Goal: Information Seeking & Learning: Learn about a topic

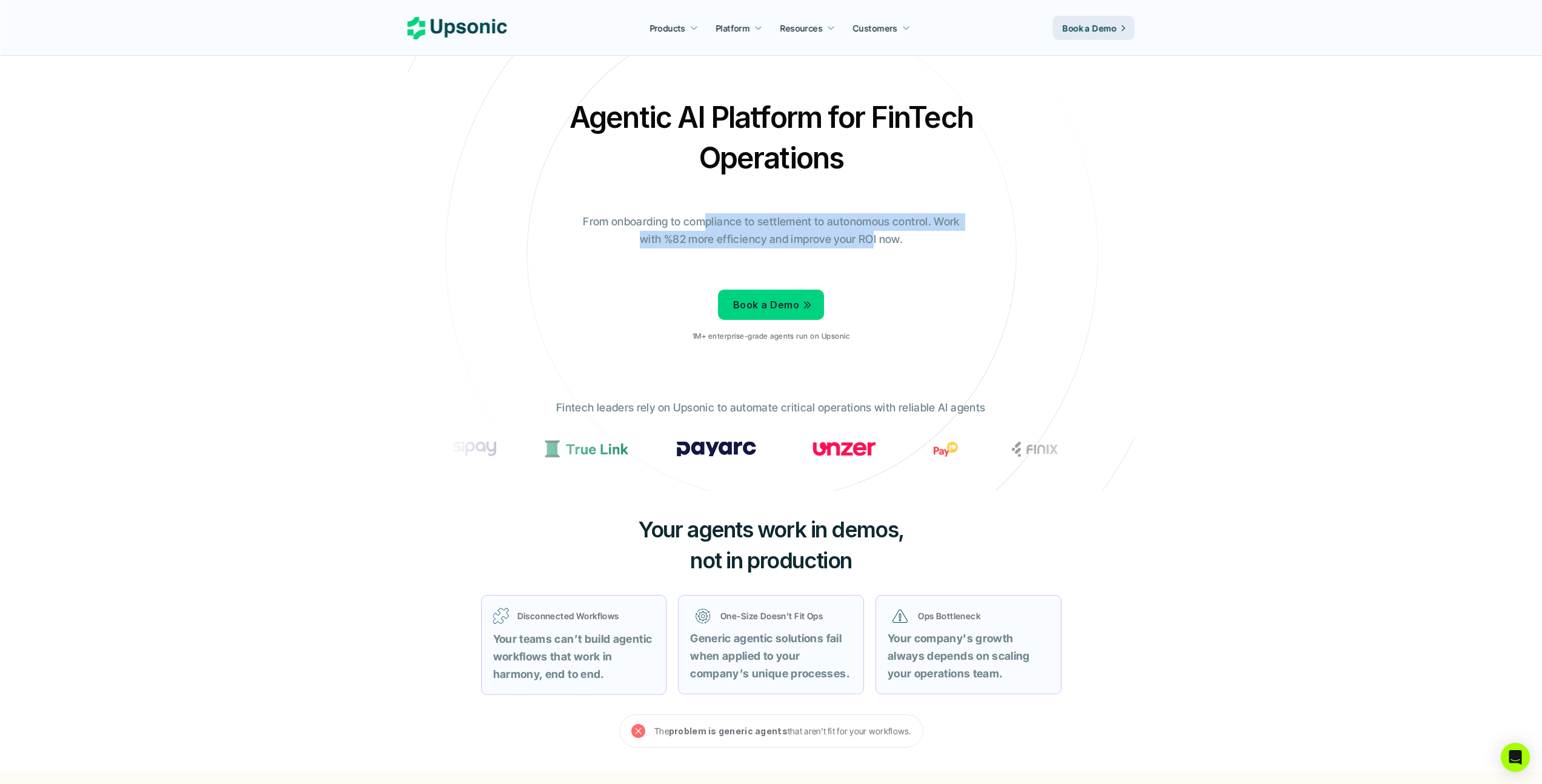
drag, startPoint x: 704, startPoint y: 223, endPoint x: 874, endPoint y: 238, distance: 170.7
click at [874, 238] on p "From onboarding to compliance to settlement to autonomous control. Work with %8…" at bounding box center [771, 231] width 394 height 35
click at [874, 238] on p "From onboarding to compliance to settlement to autonomous control. Work with %8…" at bounding box center [771, 231] width 394 height 35
drag, startPoint x: 828, startPoint y: 218, endPoint x: 926, endPoint y: 230, distance: 98.7
click at [926, 229] on p "From onboarding to compliance to settlement to autonomous control. Work with %8…" at bounding box center [771, 231] width 394 height 35
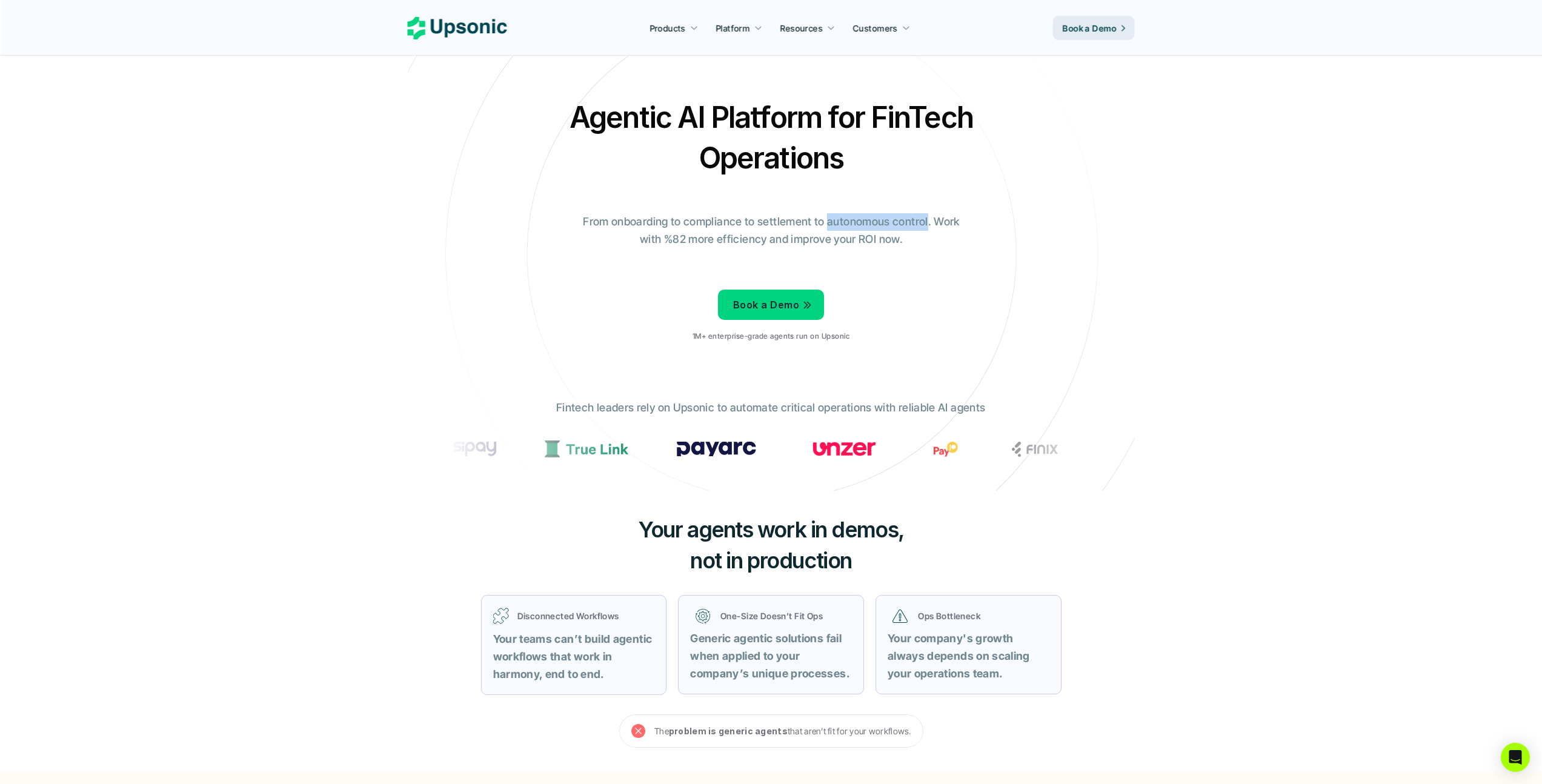
click at [926, 230] on p "From onboarding to compliance to settlement to autonomous control. Work with %8…" at bounding box center [771, 231] width 394 height 35
drag, startPoint x: 661, startPoint y: 242, endPoint x: 887, endPoint y: 243, distance: 226.0
click at [886, 242] on p "From onboarding to compliance to settlement to autonomous control. Work with %8…" at bounding box center [771, 231] width 394 height 35
click at [887, 243] on p "From onboarding to compliance to settlement to autonomous control. Work with %8…" at bounding box center [771, 231] width 394 height 35
drag, startPoint x: 695, startPoint y: 238, endPoint x: 991, endPoint y: 243, distance: 296.0
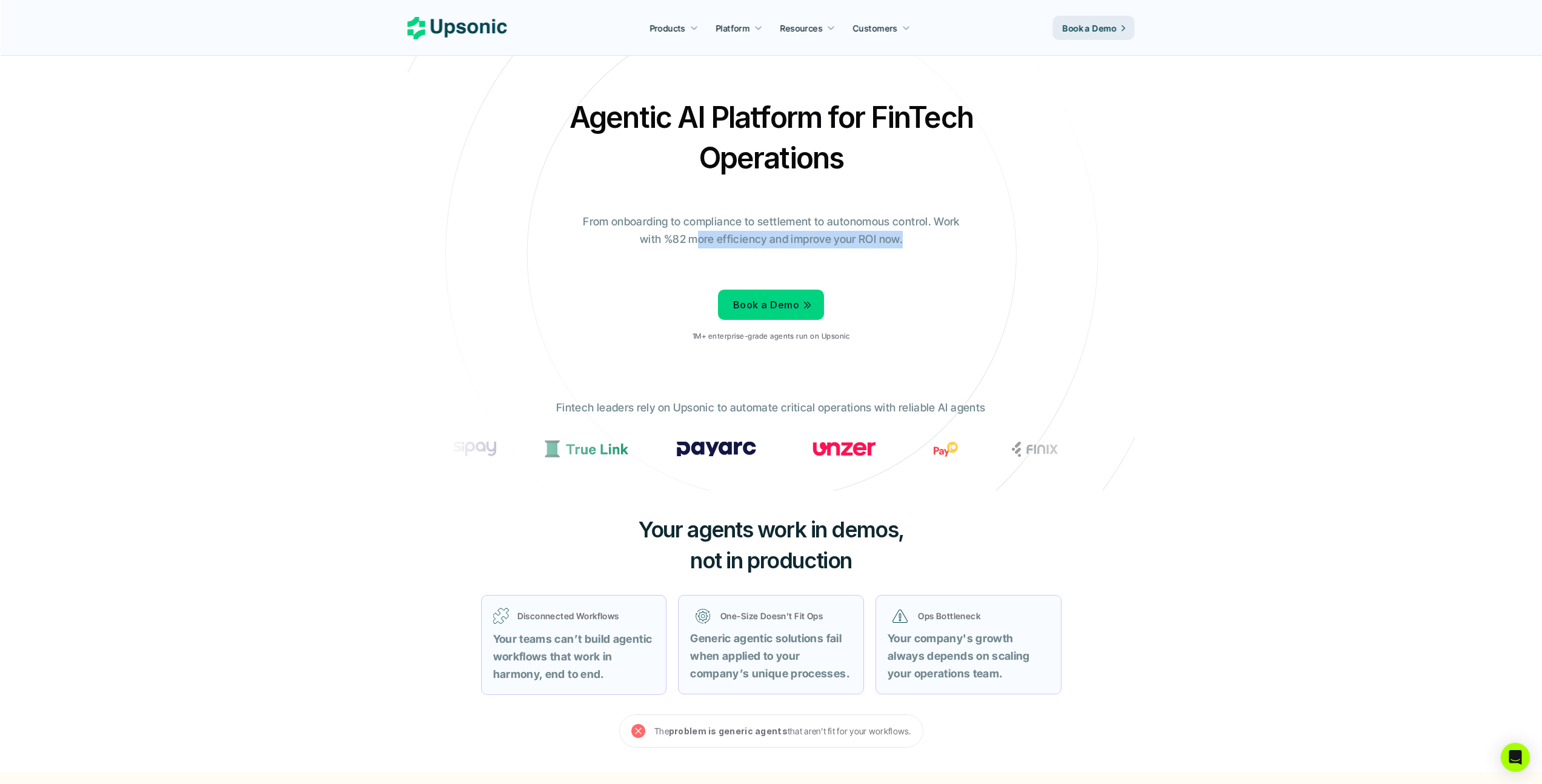
click at [991, 243] on div "Agentic AI Platform for FinTech Operations From onboarding to compliance to set…" at bounding box center [771, 224] width 709 height 255
click at [987, 245] on div "Agentic AI Platform for FinTech Operations From onboarding to compliance to set…" at bounding box center [771, 224] width 709 height 255
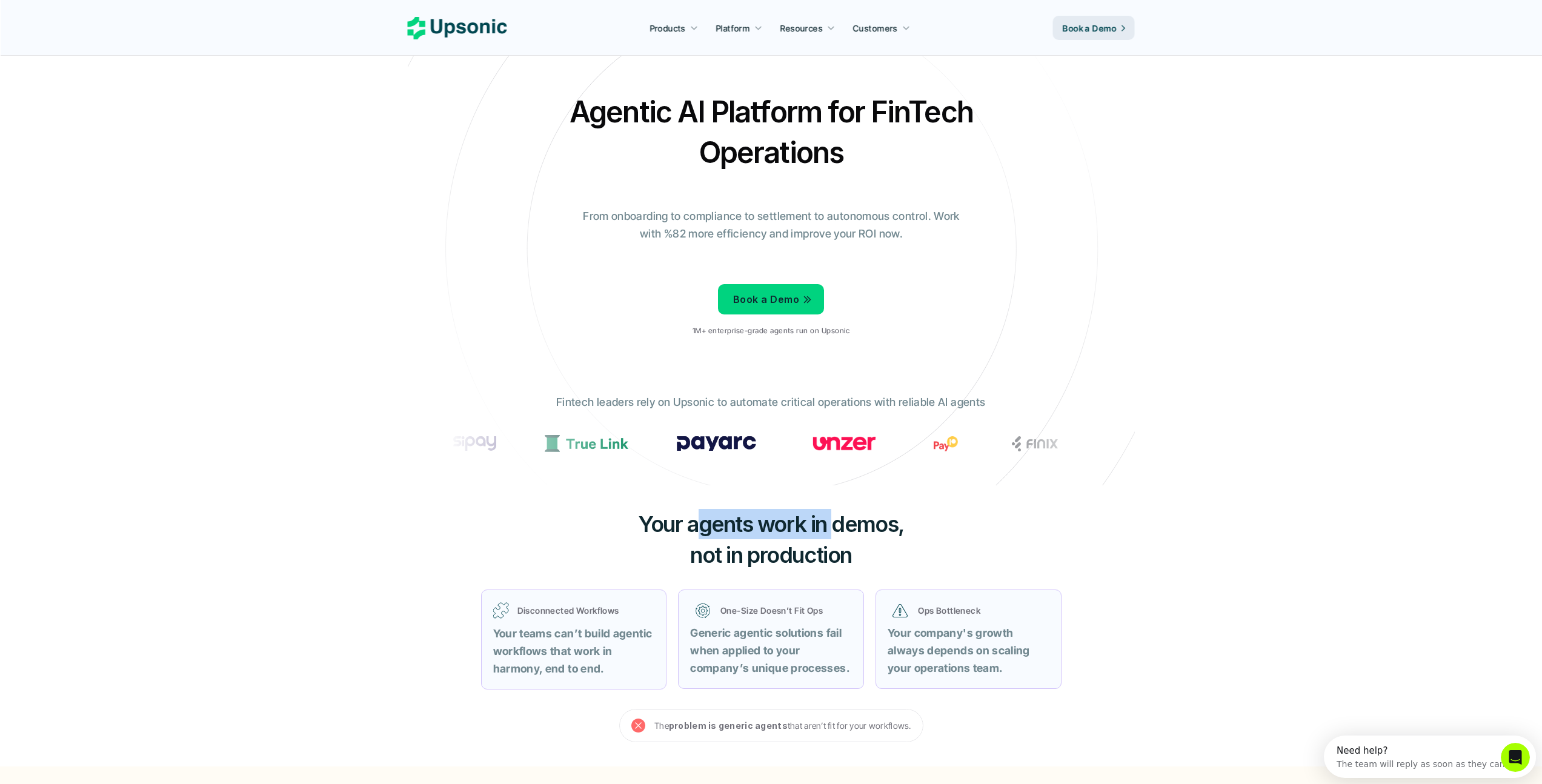
drag, startPoint x: 699, startPoint y: 526, endPoint x: 839, endPoint y: 533, distance: 140.2
click at [839, 533] on span "Your agents work in demos," at bounding box center [771, 524] width 266 height 27
click at [841, 534] on span "Your agents work in demos," at bounding box center [771, 524] width 266 height 27
drag, startPoint x: 704, startPoint y: 553, endPoint x: 876, endPoint y: 557, distance: 172.0
click at [876, 557] on h3 "Your agents work in demos, not in production" at bounding box center [771, 539] width 363 height 61
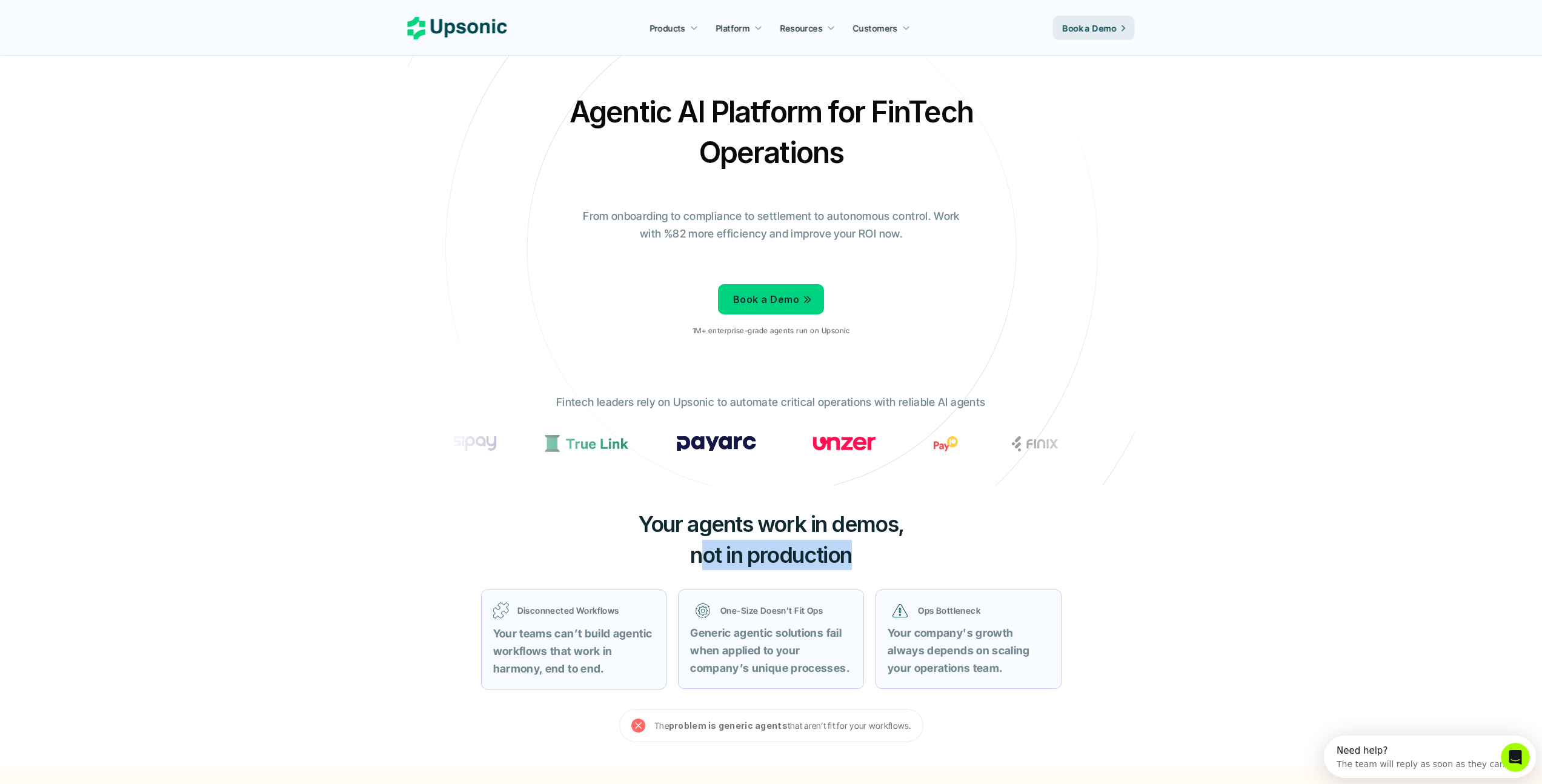
click at [876, 559] on h3 "Your agents work in demos, not in production" at bounding box center [771, 539] width 363 height 61
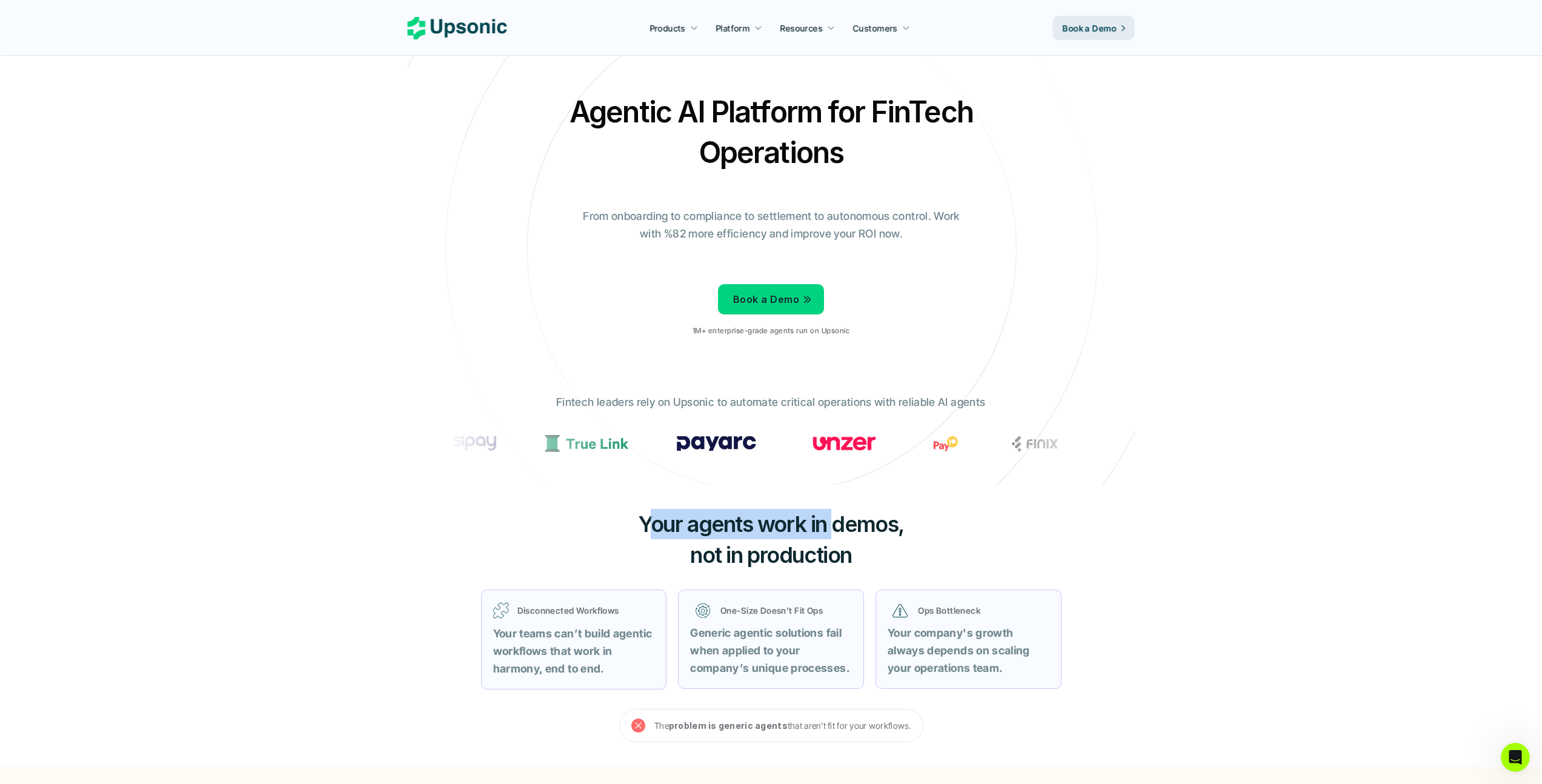
drag, startPoint x: 645, startPoint y: 520, endPoint x: 837, endPoint y: 530, distance: 192.3
click at [837, 530] on span "Your agents work in demos," at bounding box center [771, 524] width 266 height 27
drag, startPoint x: 738, startPoint y: 525, endPoint x: 962, endPoint y: 531, distance: 224.1
click at [971, 530] on div "Your agents work in demos, not in production Disconnected Workflows Your teams …" at bounding box center [771, 625] width 727 height 280
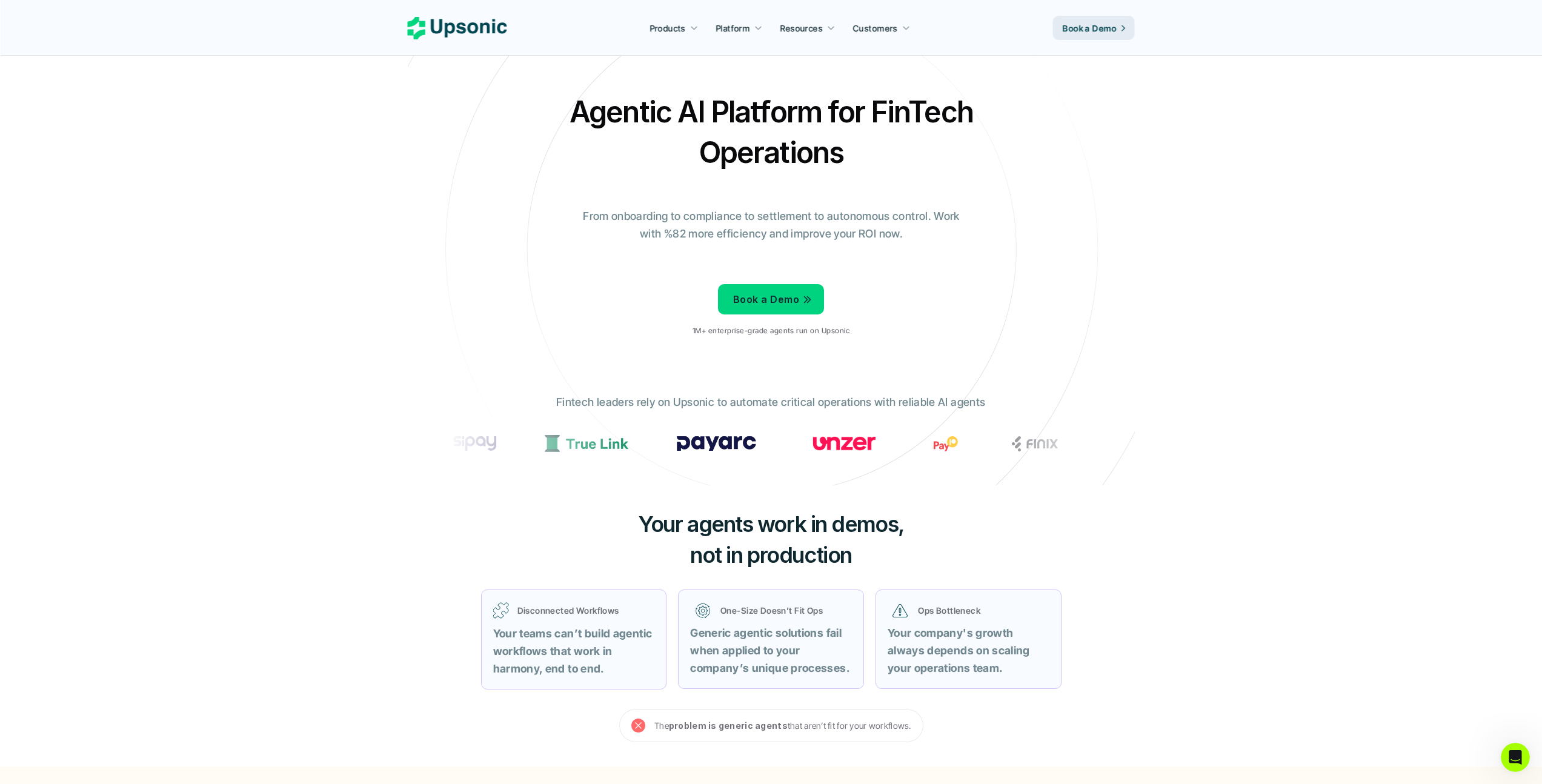
click at [962, 531] on div "Your agents work in demos, not in production Disconnected Workflows Your teams …" at bounding box center [771, 625] width 727 height 280
drag, startPoint x: 689, startPoint y: 552, endPoint x: 921, endPoint y: 558, distance: 232.1
click at [917, 557] on h3 "Your agents work in demos, not in production" at bounding box center [771, 539] width 363 height 61
click at [919, 558] on h3 "Your agents work in demos, not in production" at bounding box center [771, 539] width 363 height 61
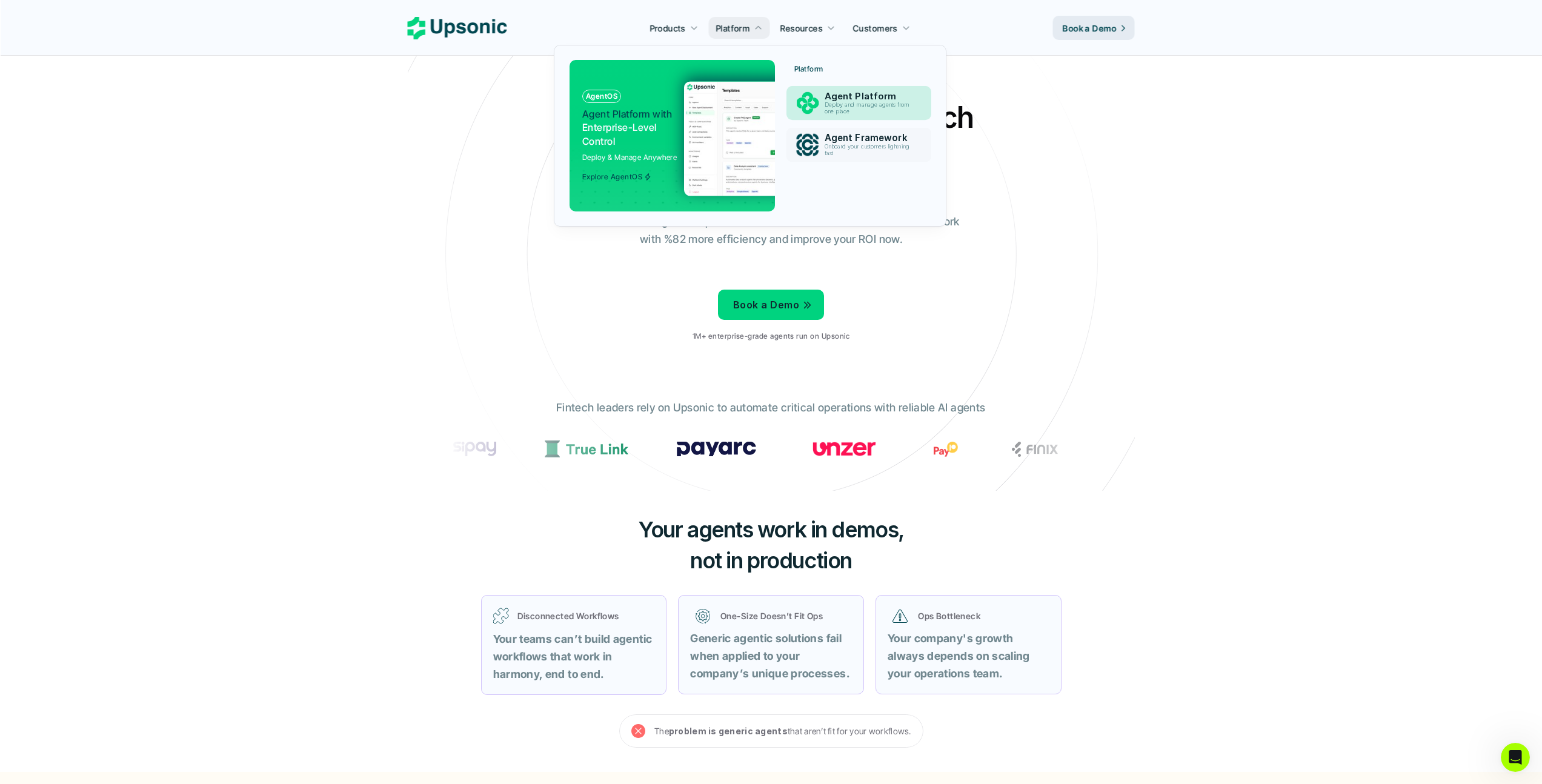
click at [844, 102] on p "Deploy and manage agents from one place" at bounding box center [869, 108] width 89 height 13
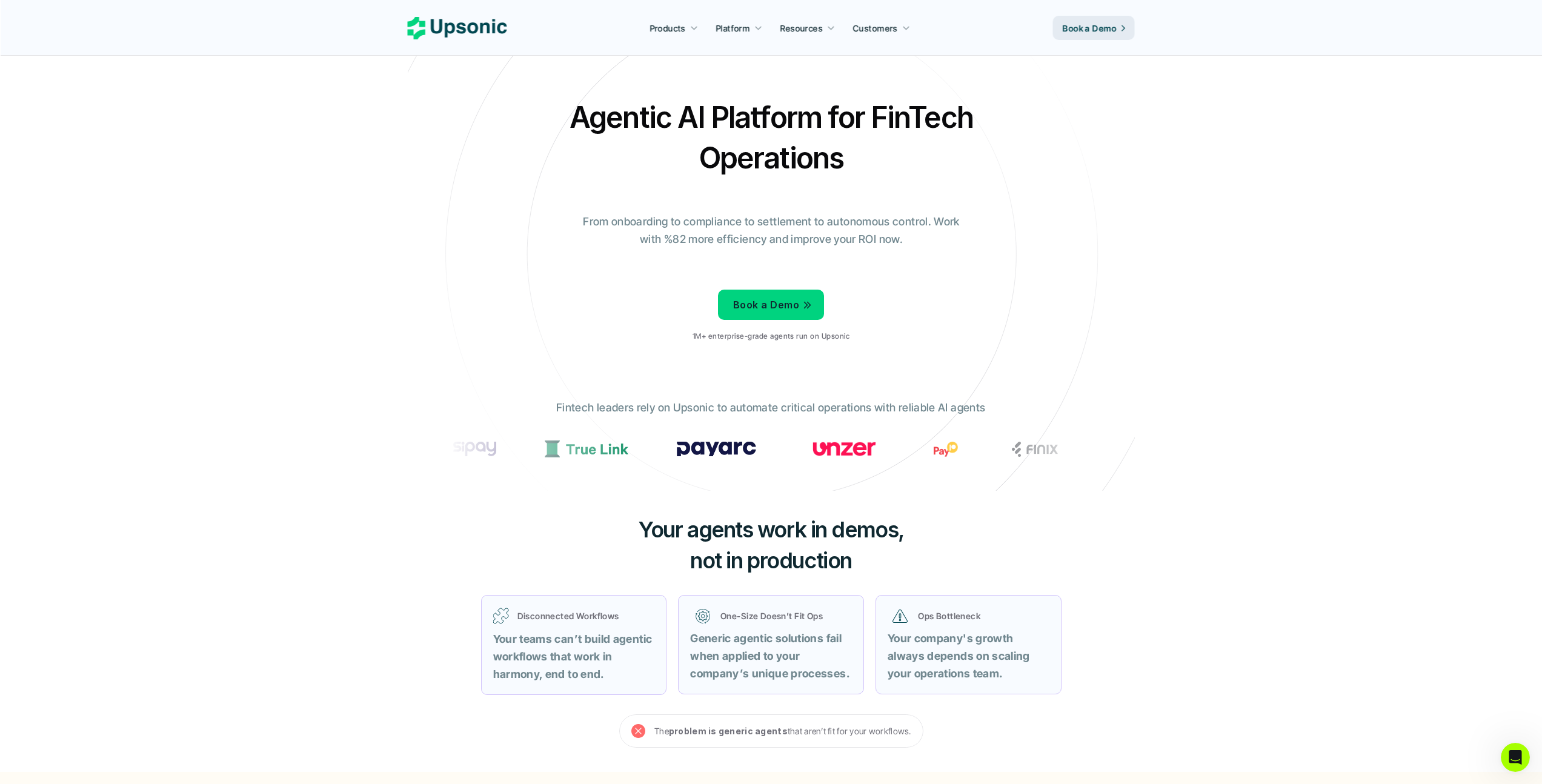
click at [550, 232] on div "Agentic AI Platform for FinTech Operations From onboarding to compliance to set…" at bounding box center [771, 224] width 709 height 255
click at [478, 31] on icon at bounding box center [457, 28] width 99 height 22
